Goal: Check status: Check status

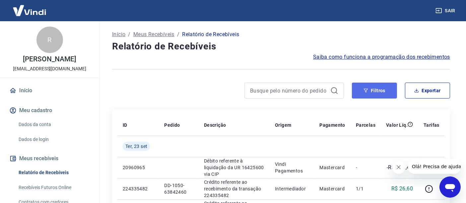
click at [375, 92] on button "Filtros" at bounding box center [374, 91] width 45 height 16
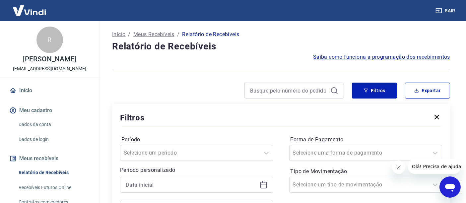
click at [260, 184] on icon at bounding box center [263, 184] width 7 height 1
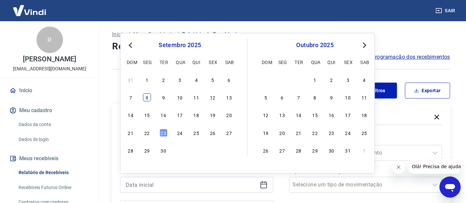
click at [147, 97] on div "8" at bounding box center [147, 98] width 8 height 8
type input "[DATE]"
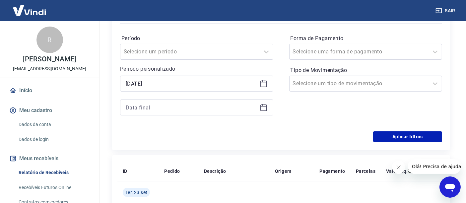
scroll to position [110, 0]
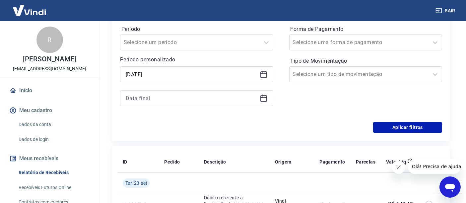
click at [262, 98] on icon at bounding box center [264, 98] width 8 height 8
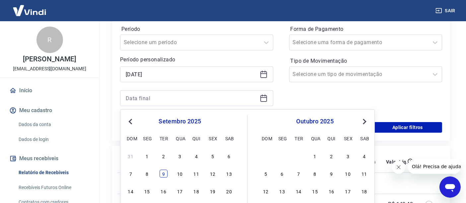
click at [162, 173] on div "9" at bounding box center [164, 174] width 8 height 8
type input "[DATE]"
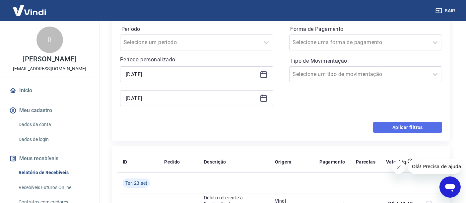
click at [403, 128] on button "Aplicar filtros" at bounding box center [407, 127] width 69 height 11
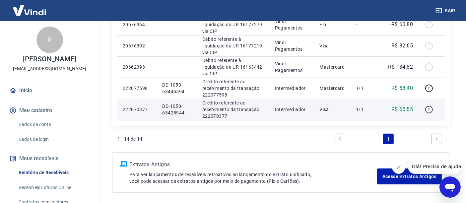
scroll to position [344, 0]
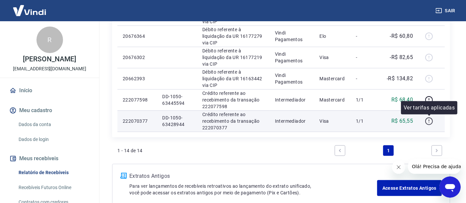
click at [427, 121] on icon "button" at bounding box center [429, 121] width 8 height 8
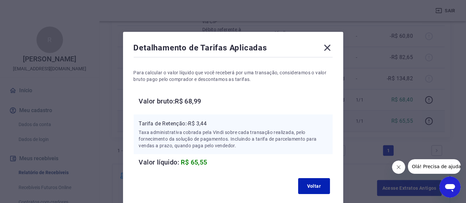
click at [331, 49] on icon at bounding box center [327, 47] width 11 height 11
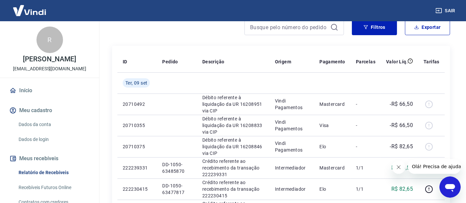
scroll to position [37, 0]
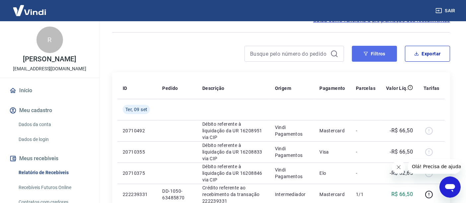
click at [371, 52] on button "Filtros" at bounding box center [374, 54] width 45 height 16
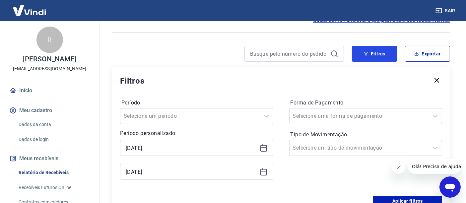
scroll to position [74, 0]
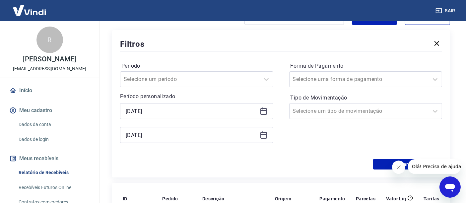
click at [261, 109] on icon at bounding box center [264, 111] width 8 height 8
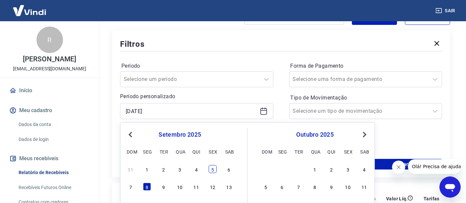
click at [214, 167] on div "5" at bounding box center [213, 169] width 8 height 8
type input "[DATE]"
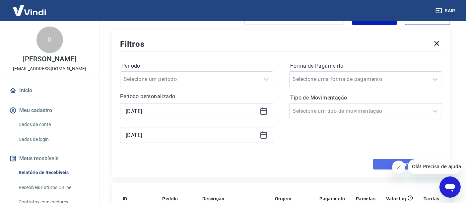
click at [383, 162] on button "Aplicar filtros" at bounding box center [407, 164] width 69 height 11
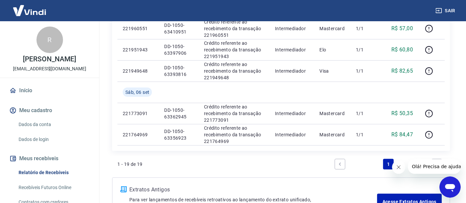
scroll to position [479, 0]
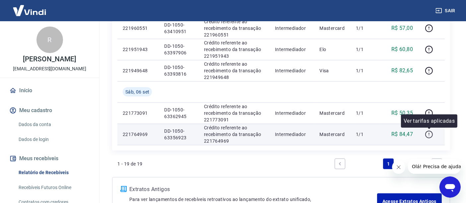
click at [429, 134] on icon "button" at bounding box center [429, 134] width 8 height 8
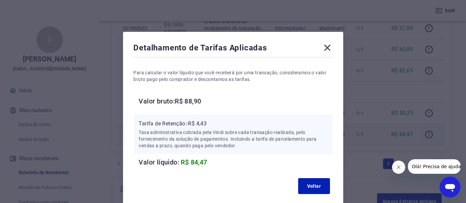
drag, startPoint x: 320, startPoint y: 49, endPoint x: 333, endPoint y: 53, distance: 13.2
click at [320, 49] on div "Detalhamento de Tarifas Aplicadas" at bounding box center [233, 48] width 199 height 13
click at [327, 48] on icon at bounding box center [327, 48] width 6 height 6
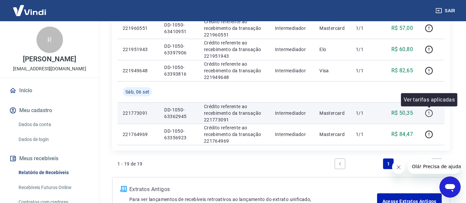
click at [430, 110] on icon "button" at bounding box center [429, 113] width 8 height 8
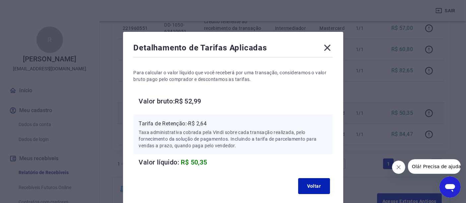
click at [327, 49] on icon at bounding box center [327, 47] width 11 height 11
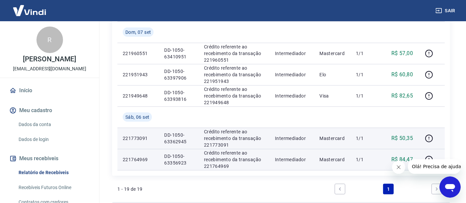
scroll to position [442, 0]
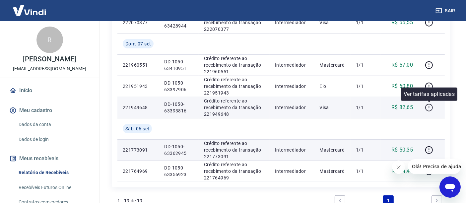
click at [429, 109] on icon "button" at bounding box center [429, 107] width 8 height 8
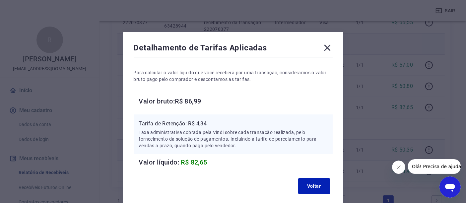
click at [326, 47] on icon at bounding box center [327, 48] width 6 height 6
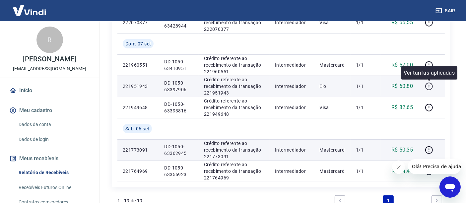
click at [431, 85] on icon "button" at bounding box center [429, 86] width 8 height 8
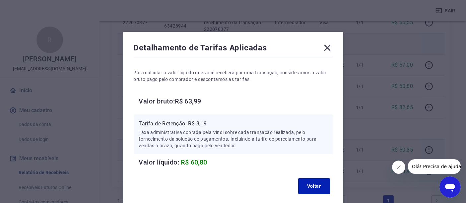
click at [328, 47] on icon at bounding box center [327, 48] width 6 height 6
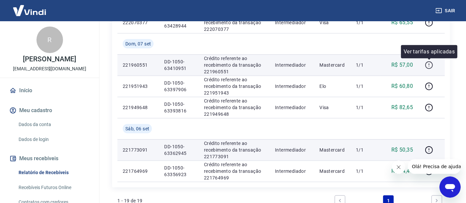
click at [430, 64] on icon "button" at bounding box center [429, 65] width 8 height 8
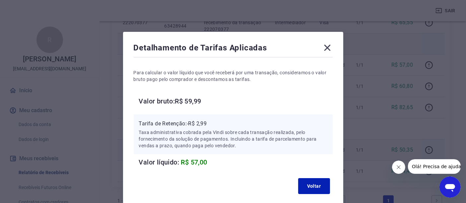
drag, startPoint x: 325, startPoint y: 45, endPoint x: 322, endPoint y: 48, distance: 4.5
click at [325, 45] on icon at bounding box center [327, 48] width 6 height 6
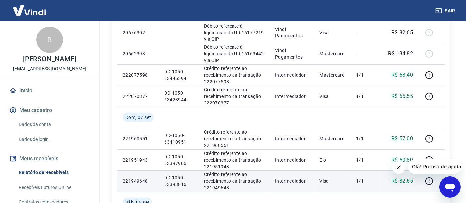
scroll to position [332, 0]
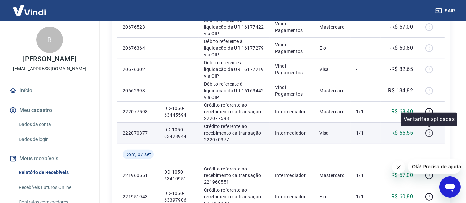
click at [428, 129] on icon "button" at bounding box center [429, 133] width 8 height 8
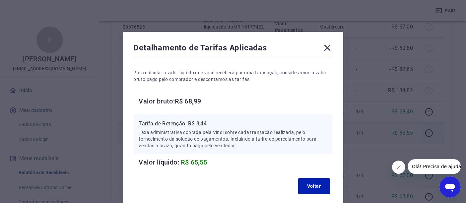
click at [326, 48] on icon at bounding box center [327, 48] width 6 height 6
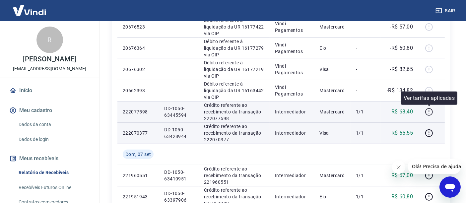
click at [430, 110] on icon "button" at bounding box center [429, 112] width 8 height 8
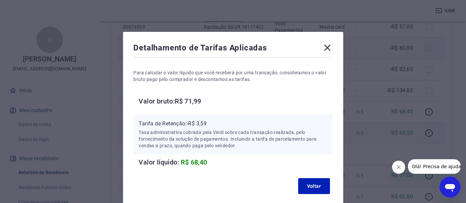
click at [325, 47] on icon at bounding box center [327, 47] width 11 height 11
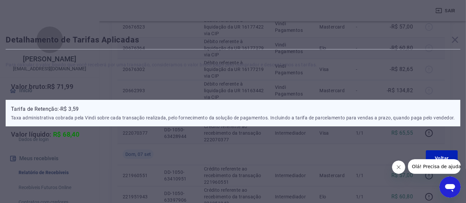
click at [326, 47] on p "Elo" at bounding box center [332, 48] width 26 height 7
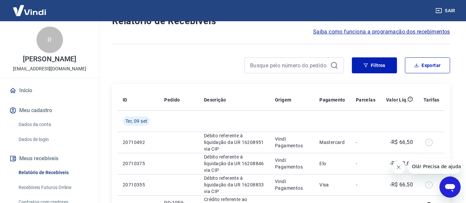
scroll to position [0, 0]
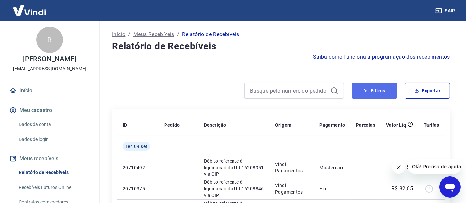
click at [371, 89] on button "Filtros" at bounding box center [374, 91] width 45 height 16
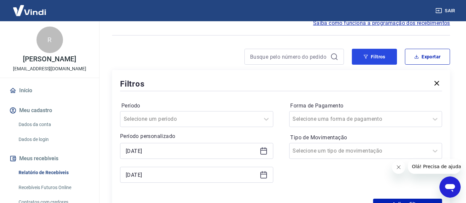
scroll to position [74, 0]
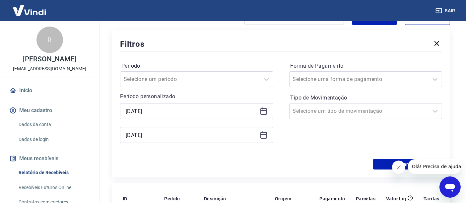
click at [263, 111] on icon at bounding box center [264, 111] width 8 height 8
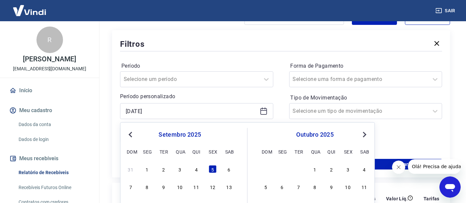
click at [131, 135] on span "Previous Month" at bounding box center [131, 134] width 0 height 8
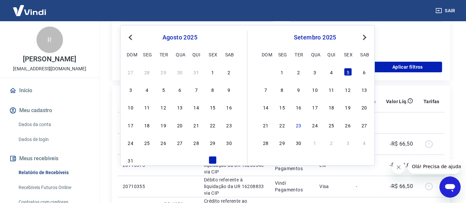
scroll to position [184, 0]
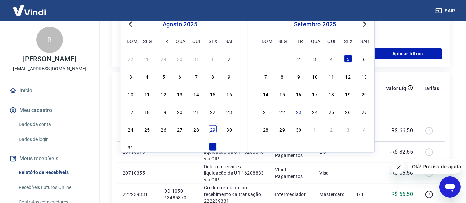
click at [214, 129] on div "29" at bounding box center [213, 129] width 8 height 8
type input "[DATE]"
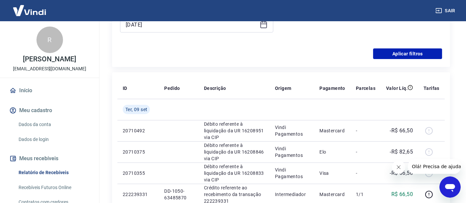
click at [264, 27] on icon at bounding box center [264, 25] width 8 height 8
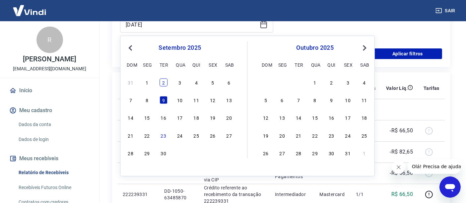
click at [163, 82] on div "2" at bounding box center [164, 83] width 8 height 8
type input "[DATE]"
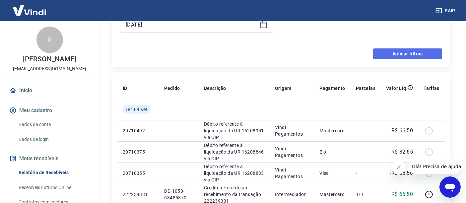
click at [411, 55] on button "Aplicar filtros" at bounding box center [407, 53] width 69 height 11
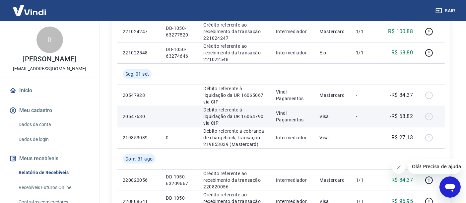
scroll to position [338, 0]
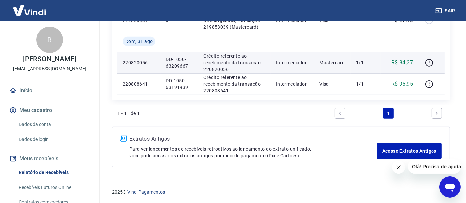
click at [405, 62] on p "R$ 84,37" at bounding box center [402, 63] width 22 height 8
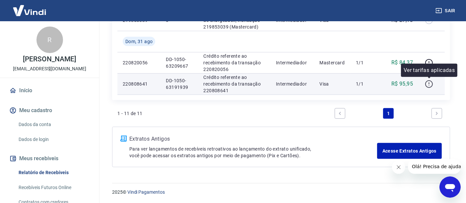
click at [431, 84] on icon "button" at bounding box center [429, 84] width 8 height 8
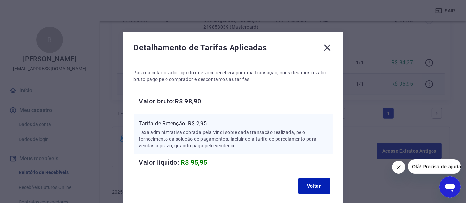
click at [327, 48] on icon at bounding box center [327, 48] width 6 height 6
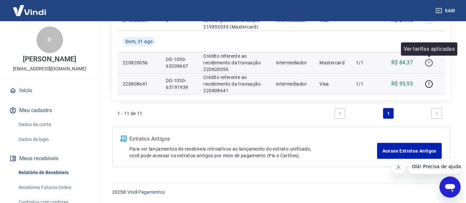
click at [430, 61] on icon "button" at bounding box center [429, 63] width 8 height 8
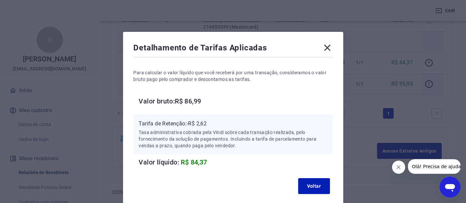
click at [327, 47] on icon at bounding box center [327, 48] width 6 height 6
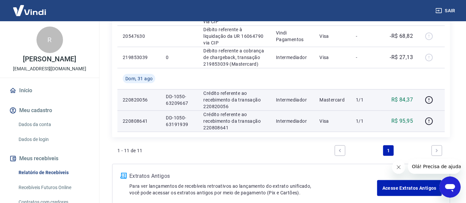
scroll to position [264, 0]
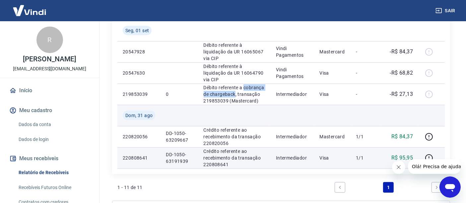
drag, startPoint x: 244, startPoint y: 86, endPoint x: 254, endPoint y: 110, distance: 26.5
click at [235, 92] on p "Débito referente a cobrança de chargeback, transação 219853039 (Mastercard)" at bounding box center [235, 94] width 62 height 20
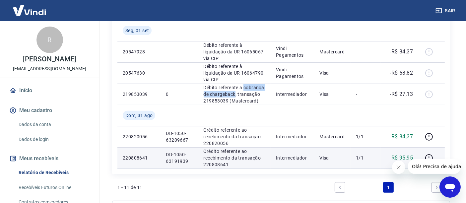
copy p "cobrança de chargeback"
